Goal: Communication & Community: Answer question/provide support

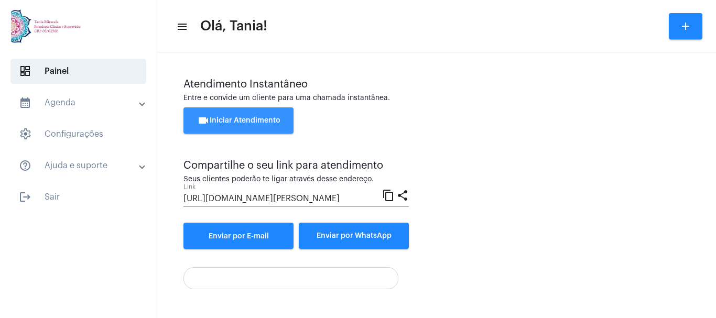
click at [239, 122] on span "videocam Iniciar Atendimento" at bounding box center [238, 120] width 83 height 7
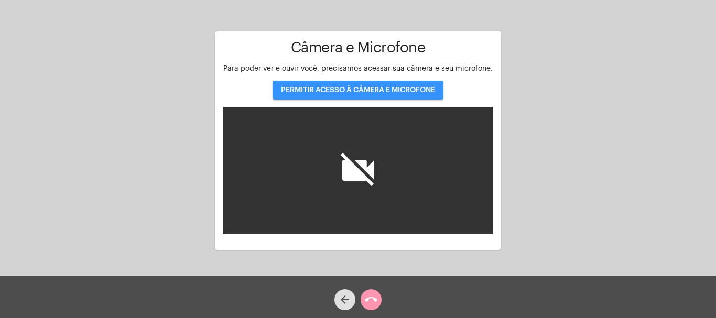
click at [358, 92] on span "PERMITIR ACESSO À CÂMERA E MICROFONE" at bounding box center [358, 90] width 154 height 7
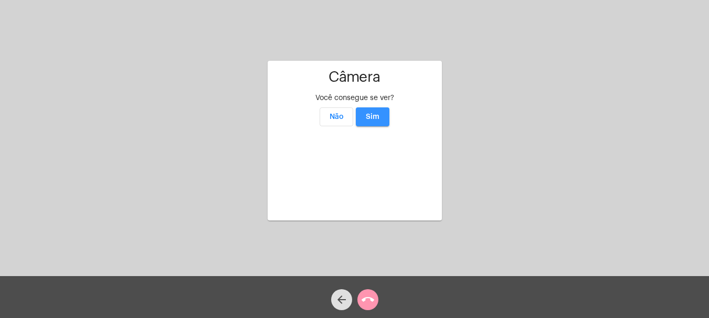
click at [373, 113] on span "Sim" at bounding box center [373, 116] width 14 height 7
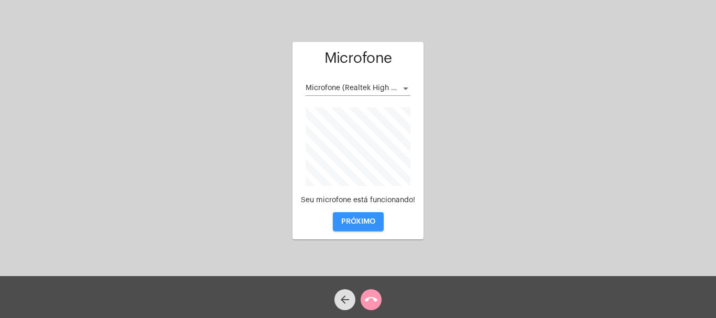
click at [371, 221] on span "PRÓXIMO" at bounding box center [358, 221] width 34 height 7
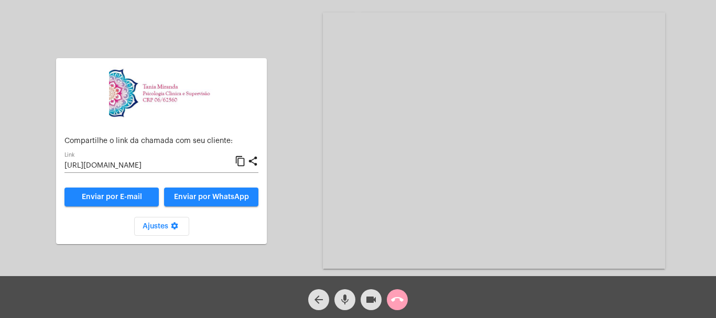
click at [398, 299] on mat-icon "call_end" at bounding box center [397, 300] width 13 height 13
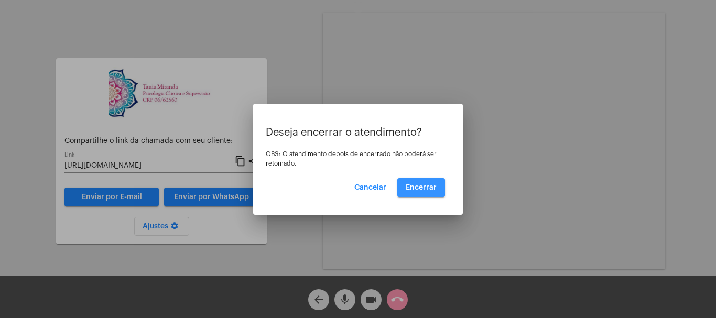
click at [419, 184] on span "Encerrar" at bounding box center [421, 187] width 31 height 7
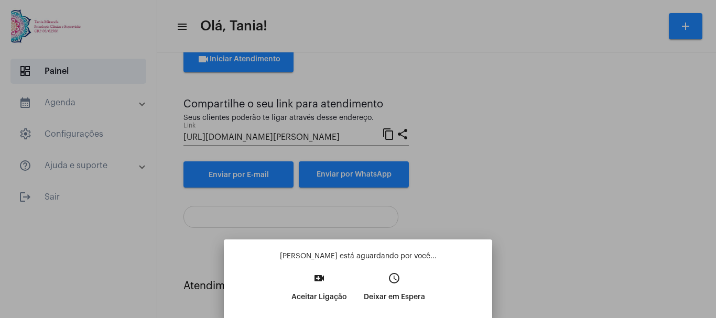
scroll to position [61, 0]
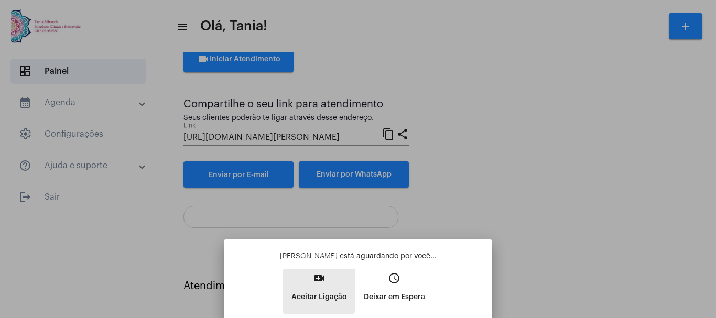
click at [315, 288] on p "Aceitar Ligação" at bounding box center [320, 297] width 56 height 19
